Goal: Task Accomplishment & Management: Manage account settings

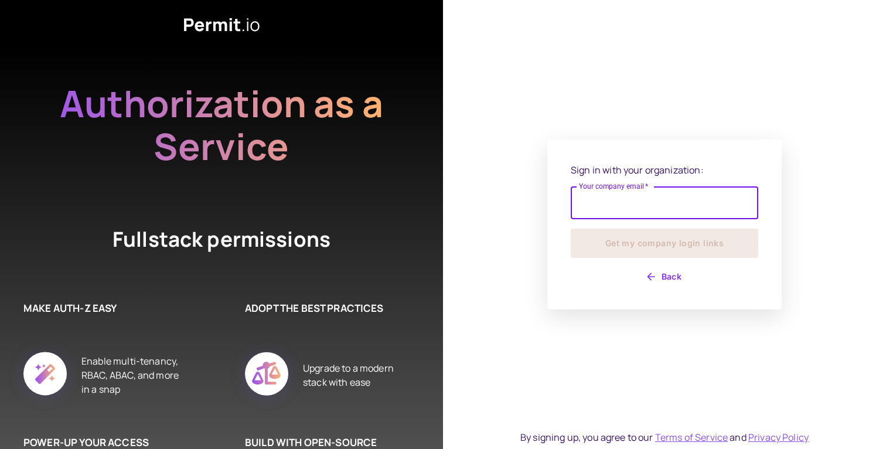
click at [612, 210] on input "Your company email   *" at bounding box center [664, 202] width 187 height 33
click at [645, 207] on input "Your company email   *" at bounding box center [664, 202] width 187 height 33
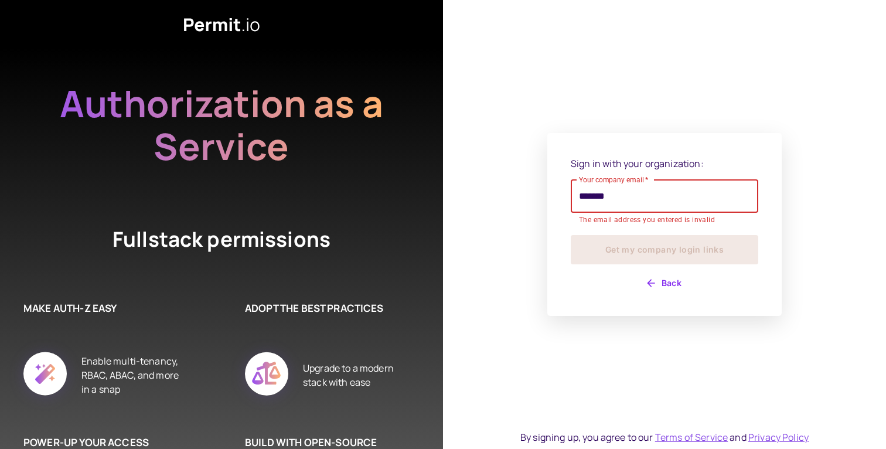
type input "**********"
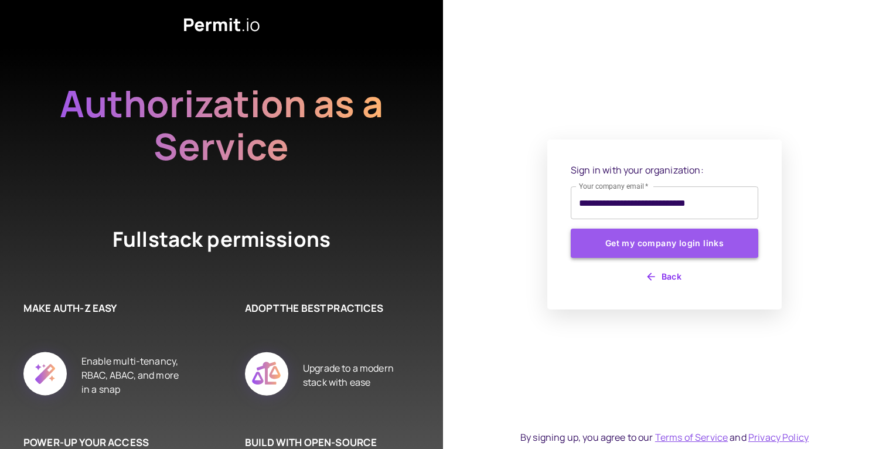
click at [663, 243] on button "Get my company login links" at bounding box center [664, 242] width 187 height 29
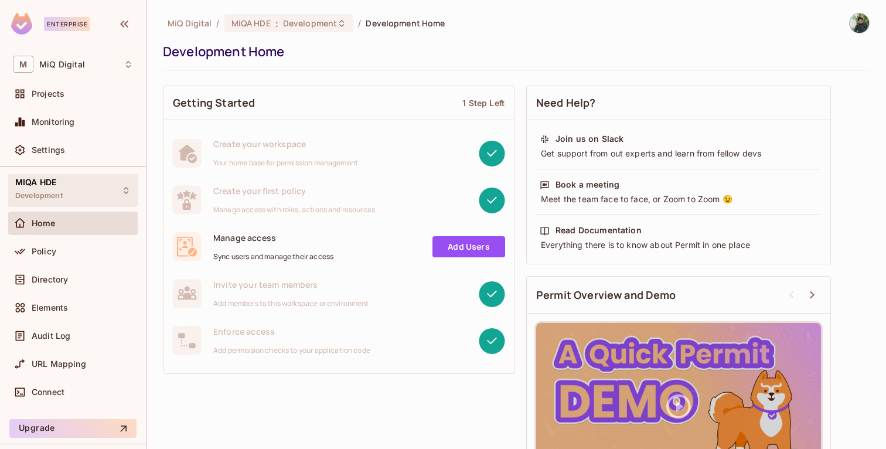
click at [59, 185] on div "MIQA HDE Development" at bounding box center [38, 189] width 47 height 25
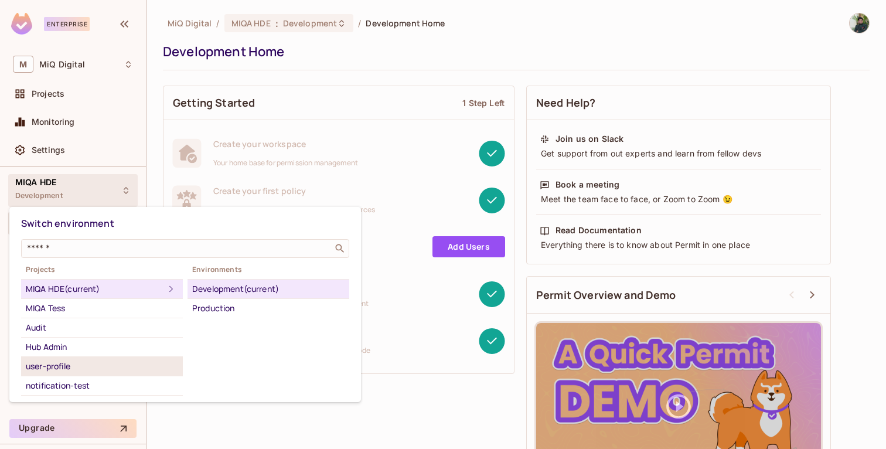
click at [59, 374] on li "user-profile" at bounding box center [102, 366] width 162 height 19
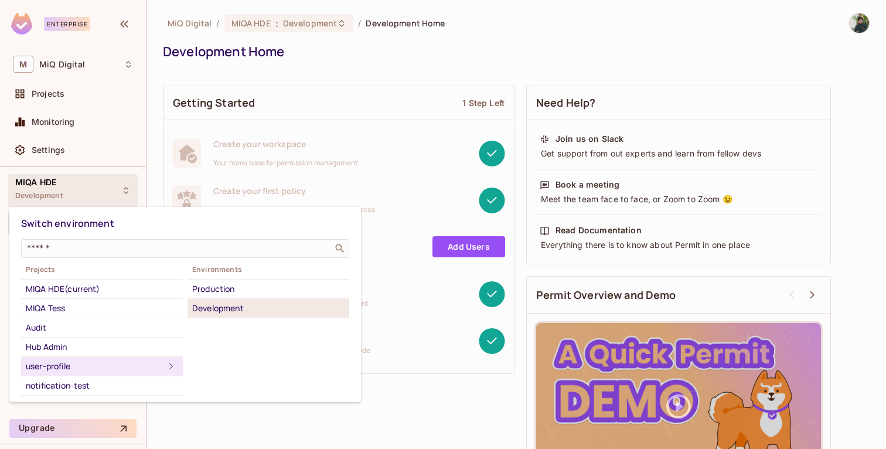
click at [225, 308] on div "Development" at bounding box center [268, 308] width 152 height 14
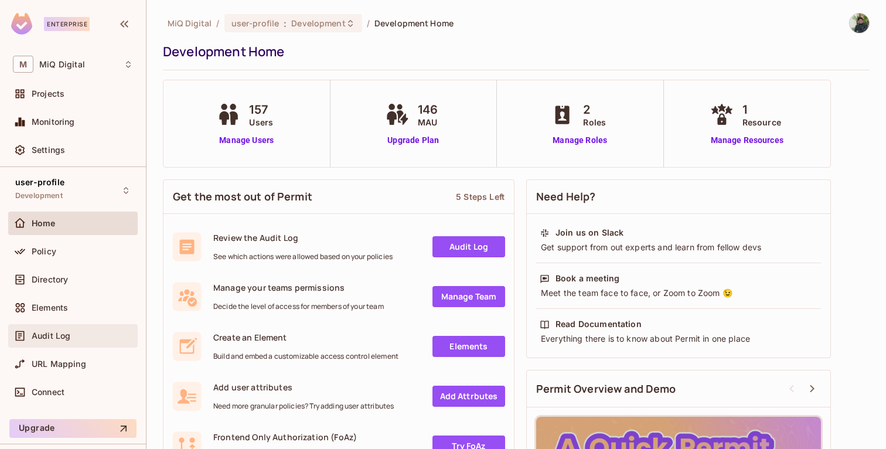
click at [57, 334] on span "Audit Log" at bounding box center [51, 335] width 39 height 9
